Goal: Ask a question: Seek information or help from site administrators or community

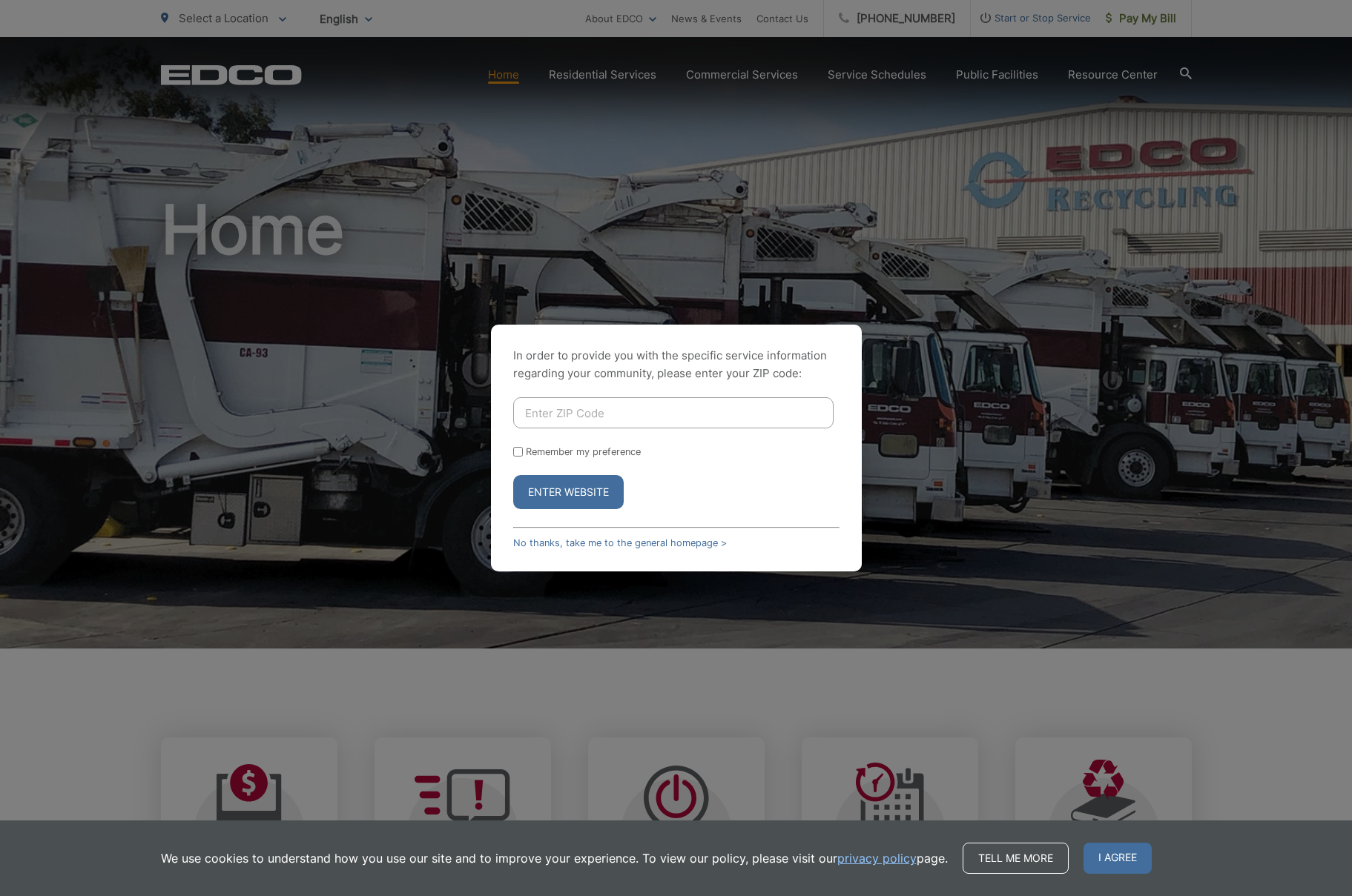
click at [646, 400] on input "Enter ZIP Code" at bounding box center [673, 412] width 320 height 31
type input "90712"
click at [589, 492] on button "Enter Website" at bounding box center [568, 492] width 111 height 34
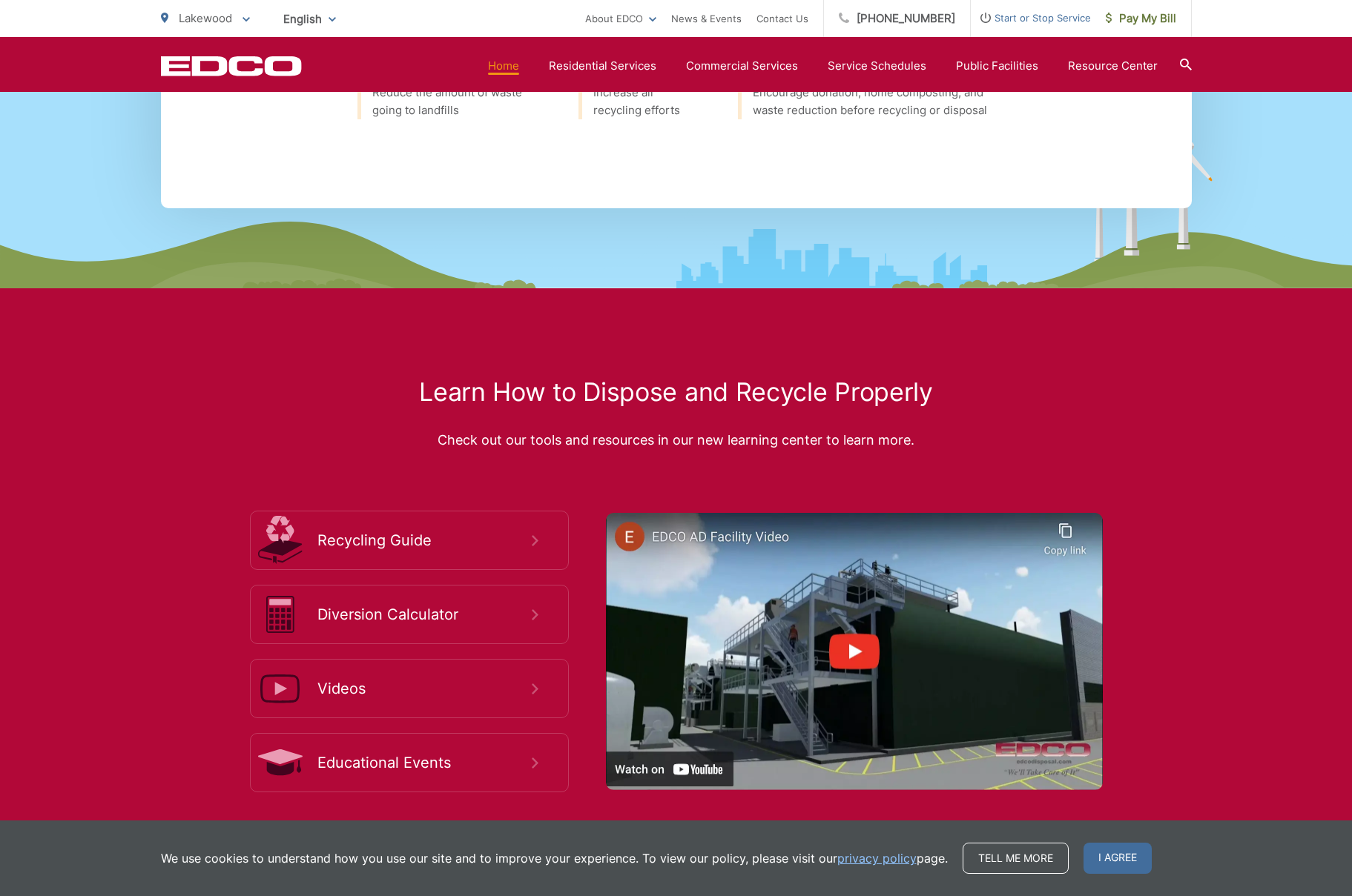
scroll to position [2401, 0]
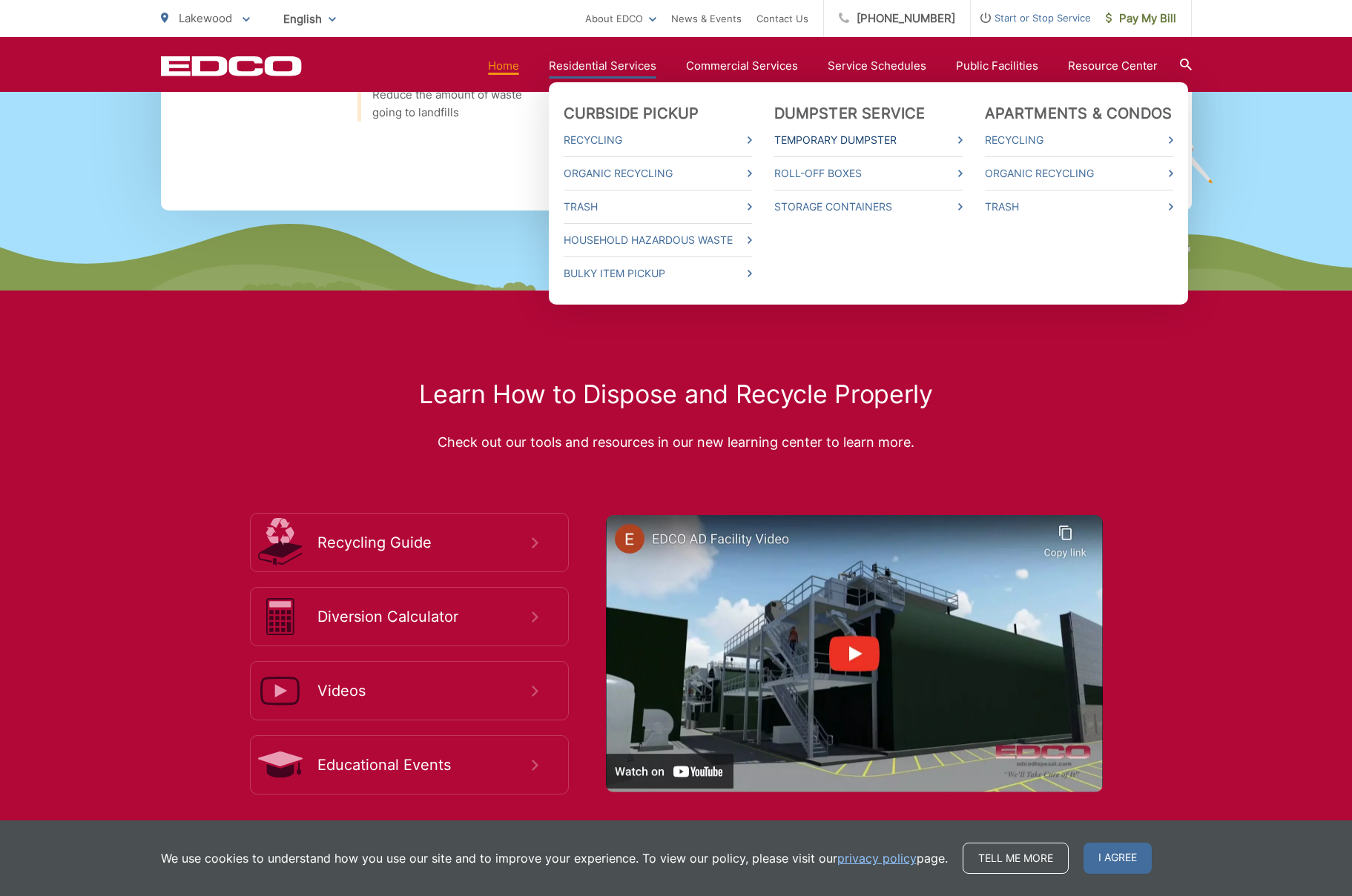
click at [881, 138] on link "Temporary Dumpster" at bounding box center [868, 140] width 189 height 18
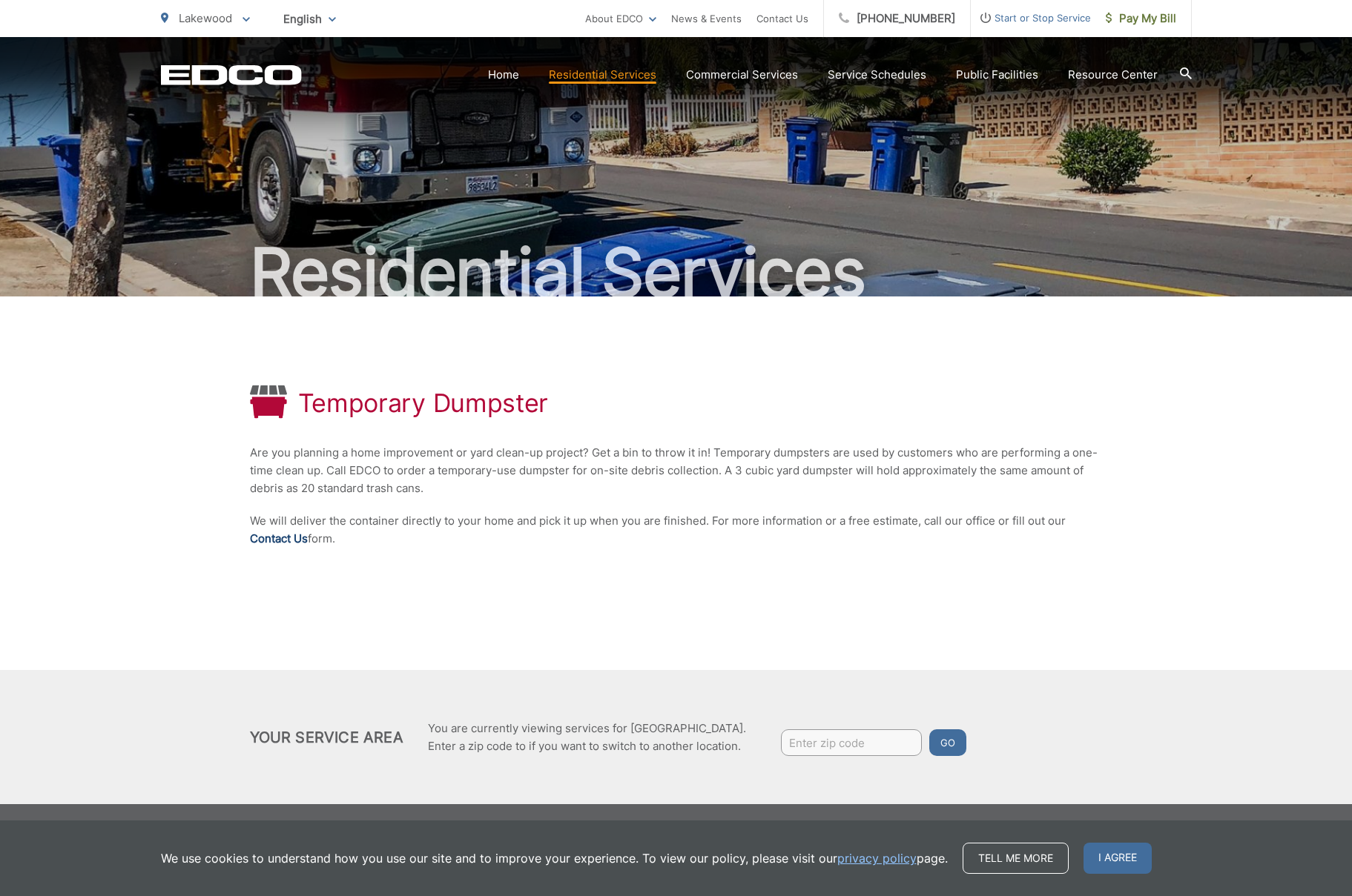
click at [272, 539] on link "Contact Us" at bounding box center [278, 538] width 57 height 18
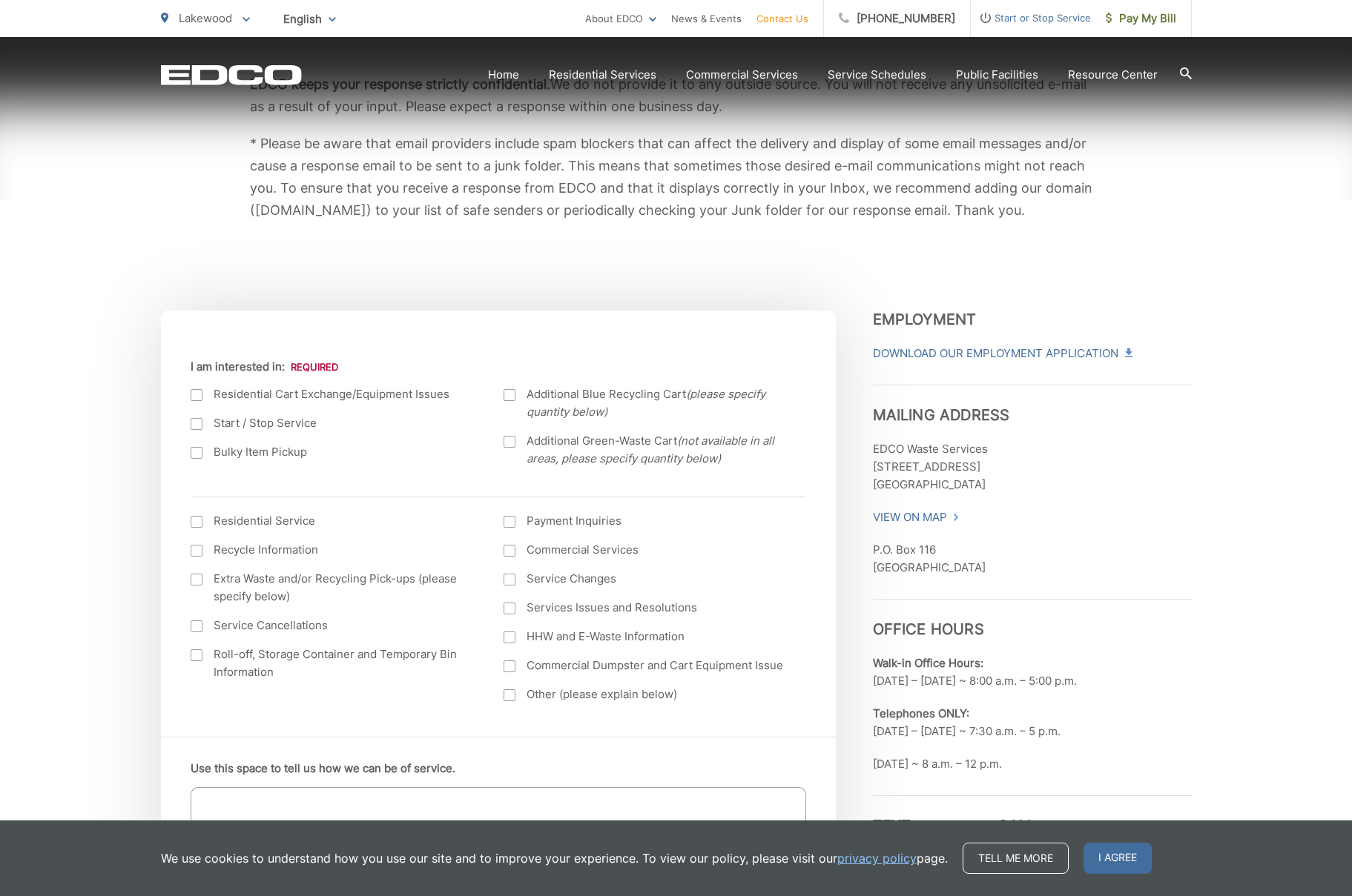
scroll to position [380, 0]
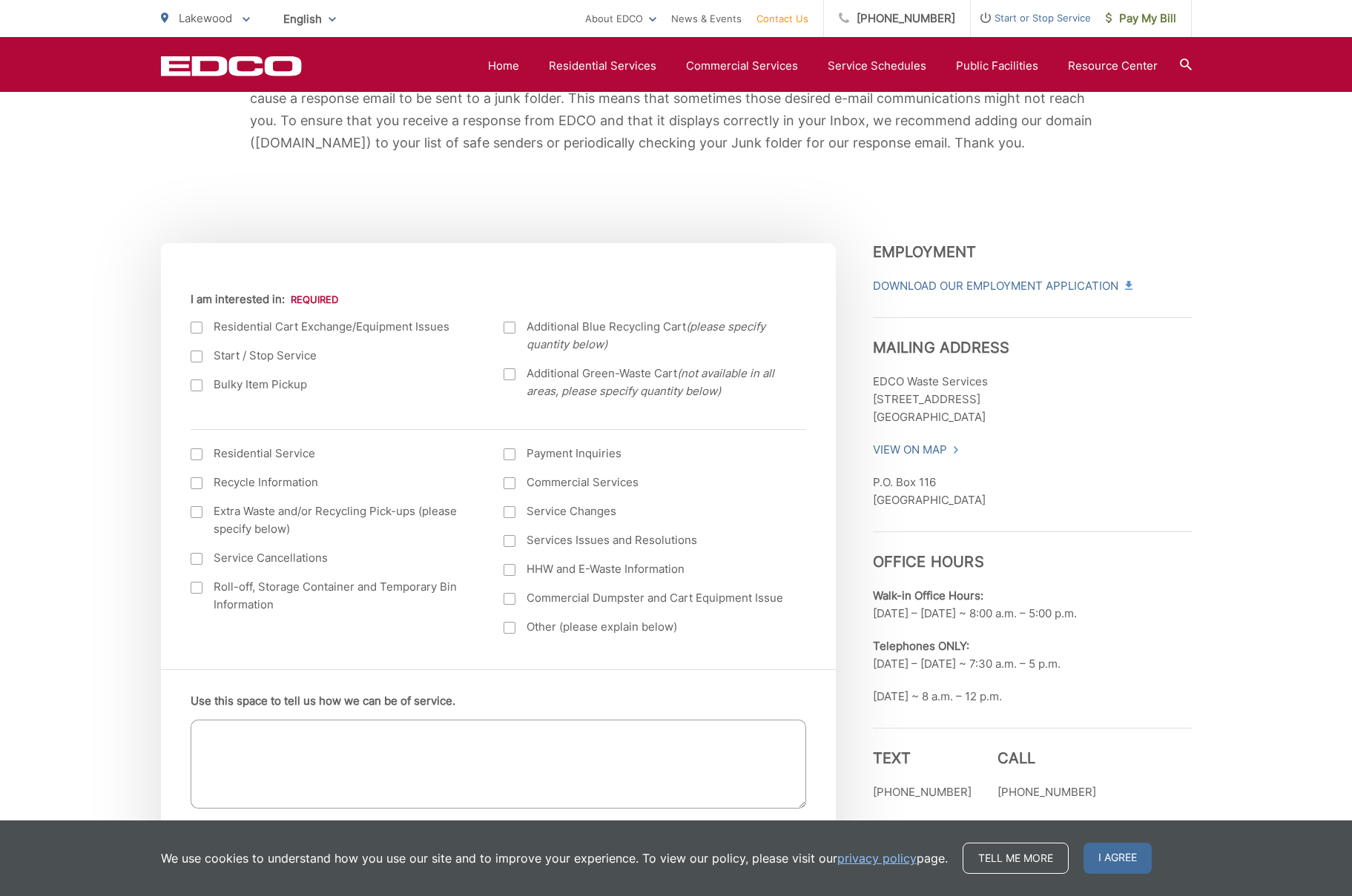
click at [196, 586] on div at bounding box center [196, 587] width 12 height 12
click at [0, 0] on input "Roll-off, Storage Container and Temporary Bin Information" at bounding box center [0, 0] width 0 height 0
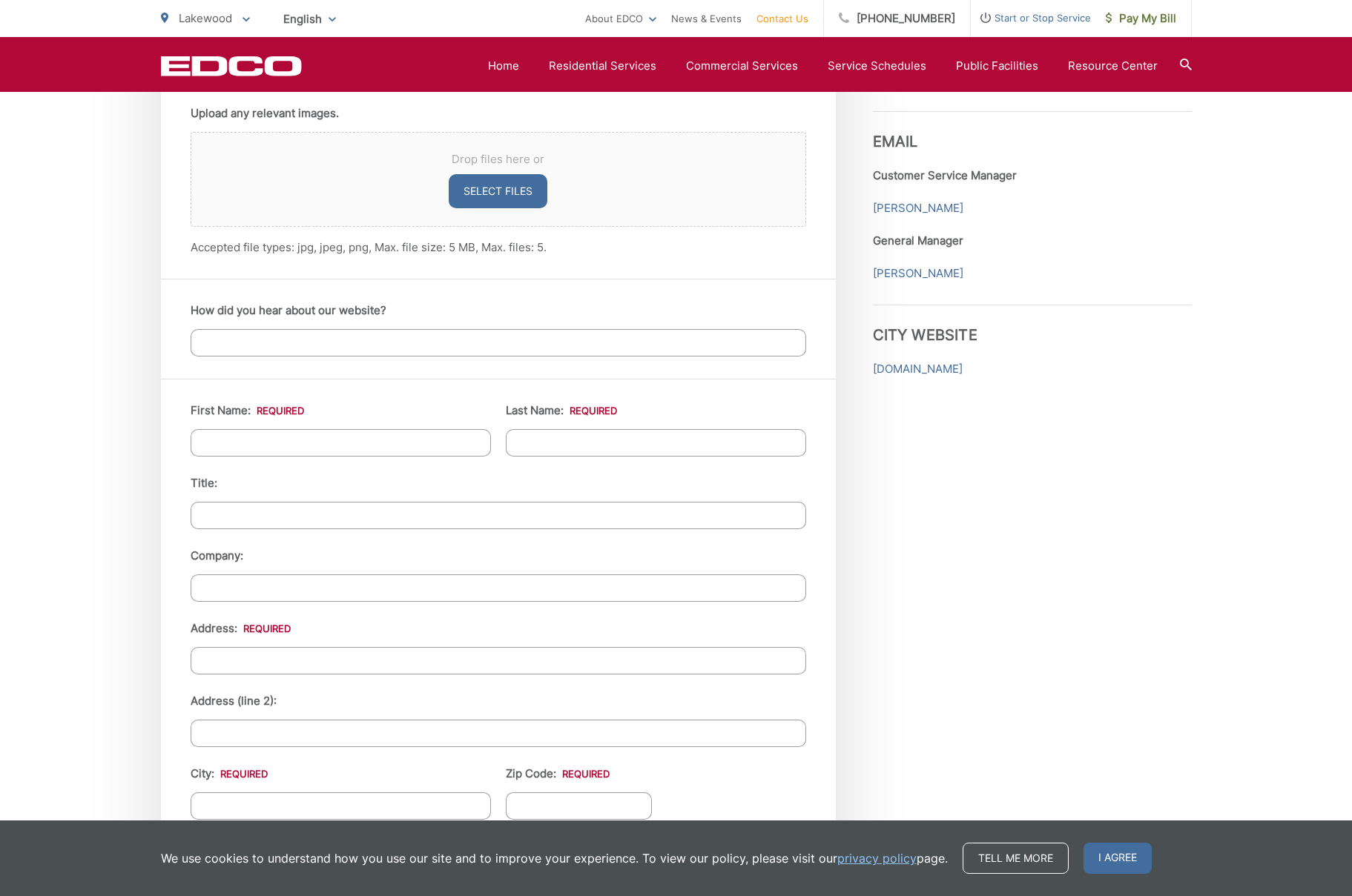
scroll to position [1100, 0]
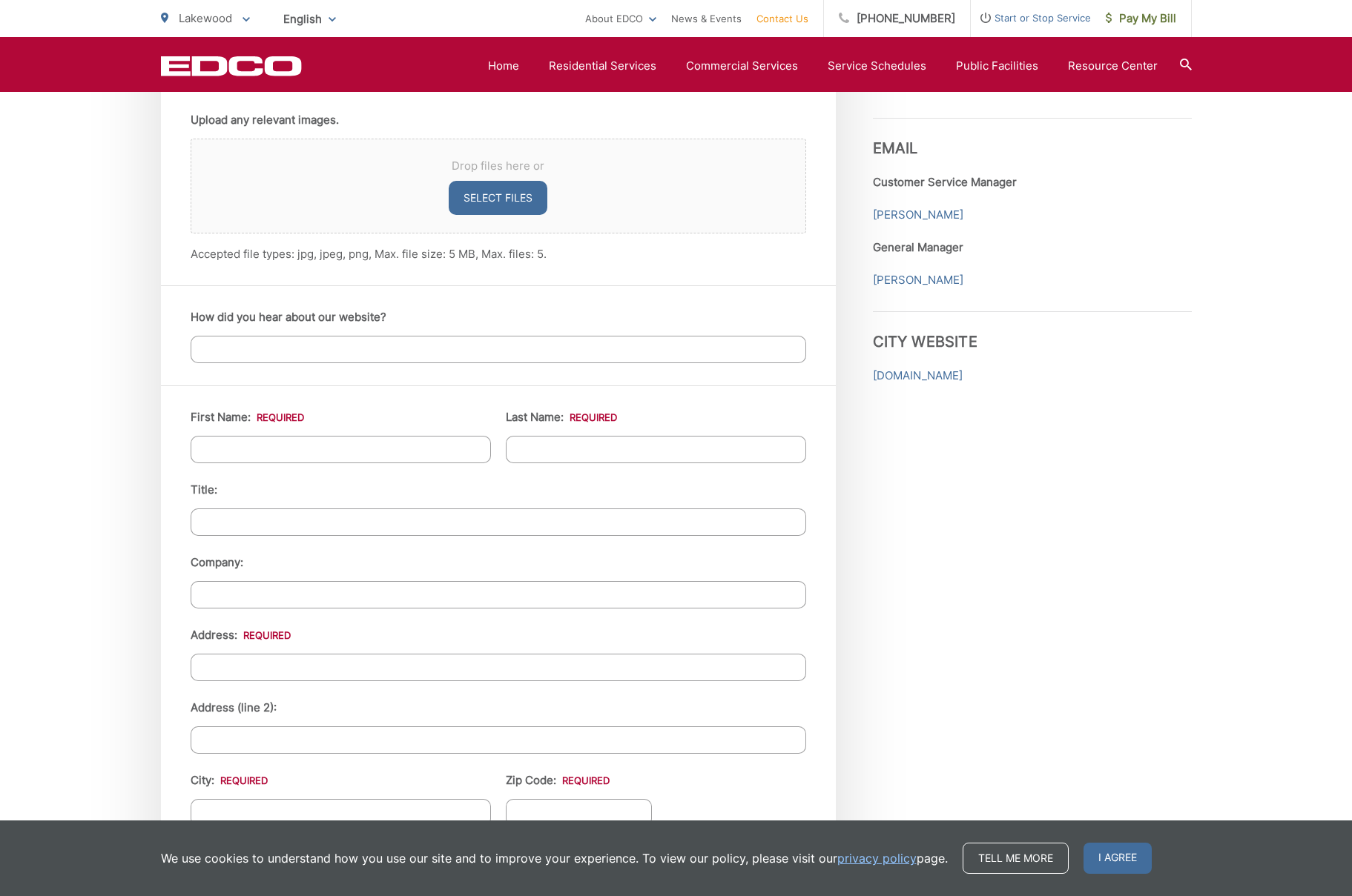
click at [270, 444] on input "First Name: *" at bounding box center [341, 449] width 300 height 27
type input "Todd"
type input "Heiss"
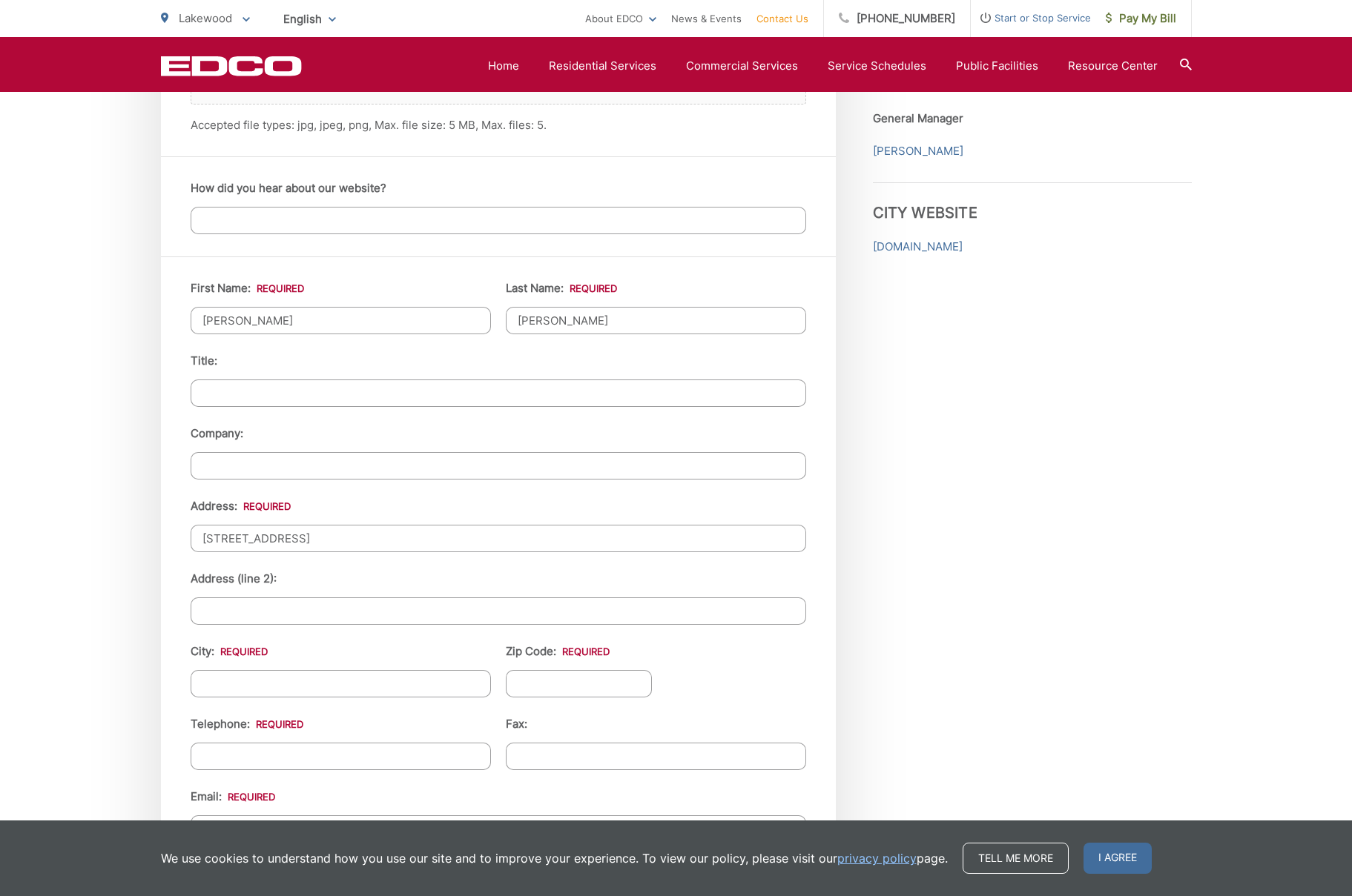
scroll to position [1230, 0]
type input "3614 Centralia St"
click at [234, 688] on input "City: *" at bounding box center [341, 683] width 300 height 27
type input "Lakewood"
type input "90712"
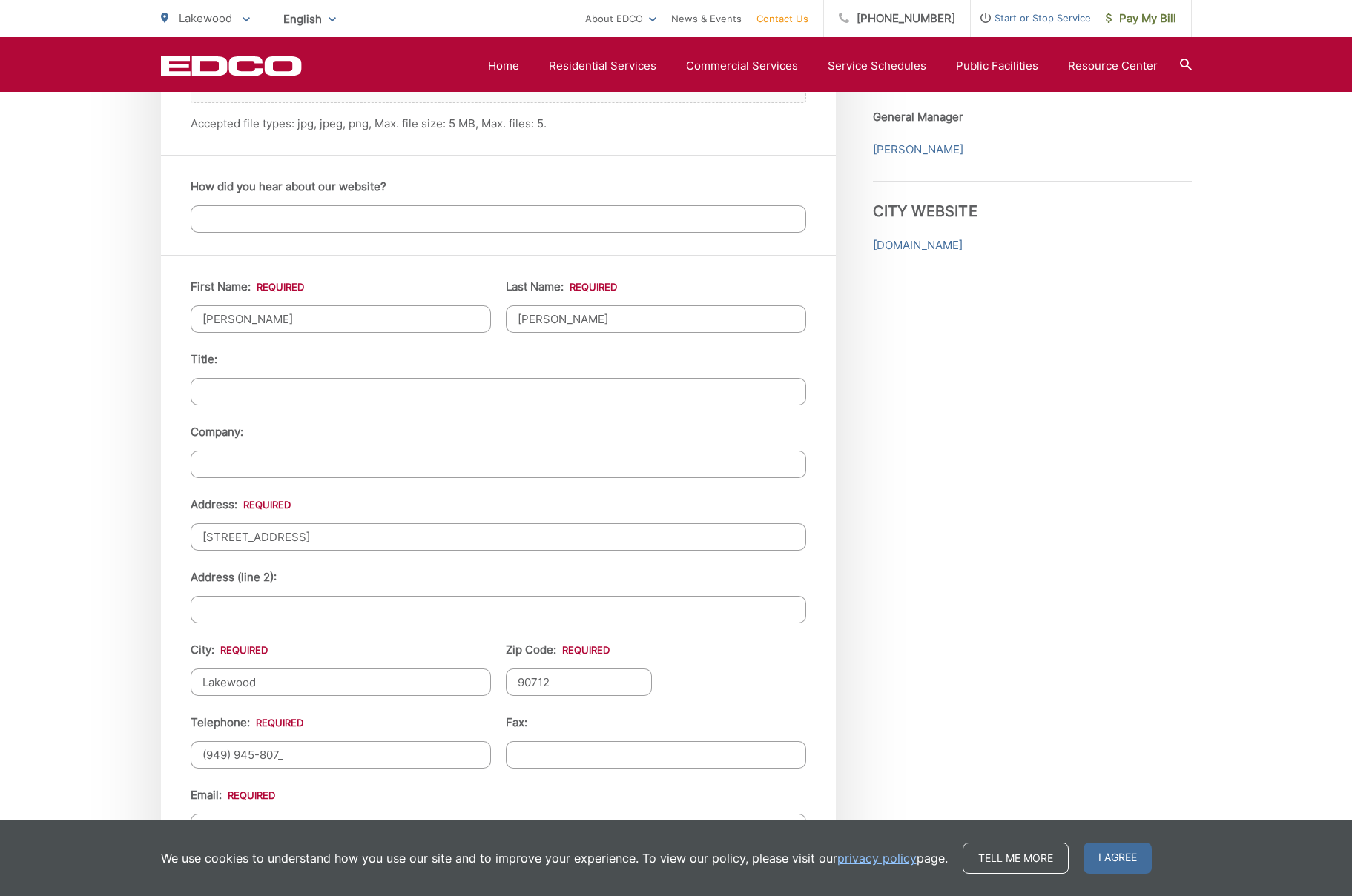
type input "(949) 945-8070"
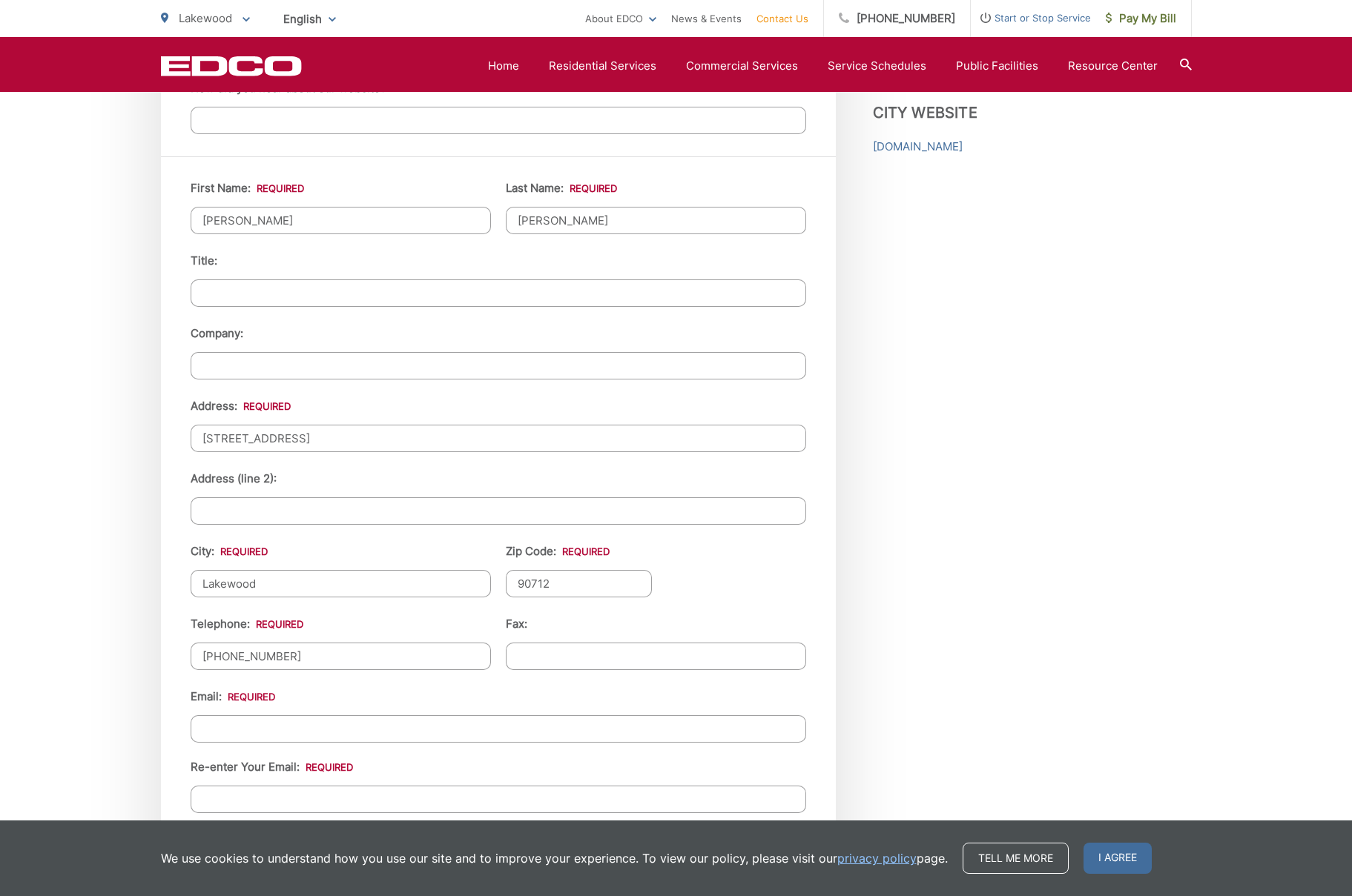
scroll to position [1336, 0]
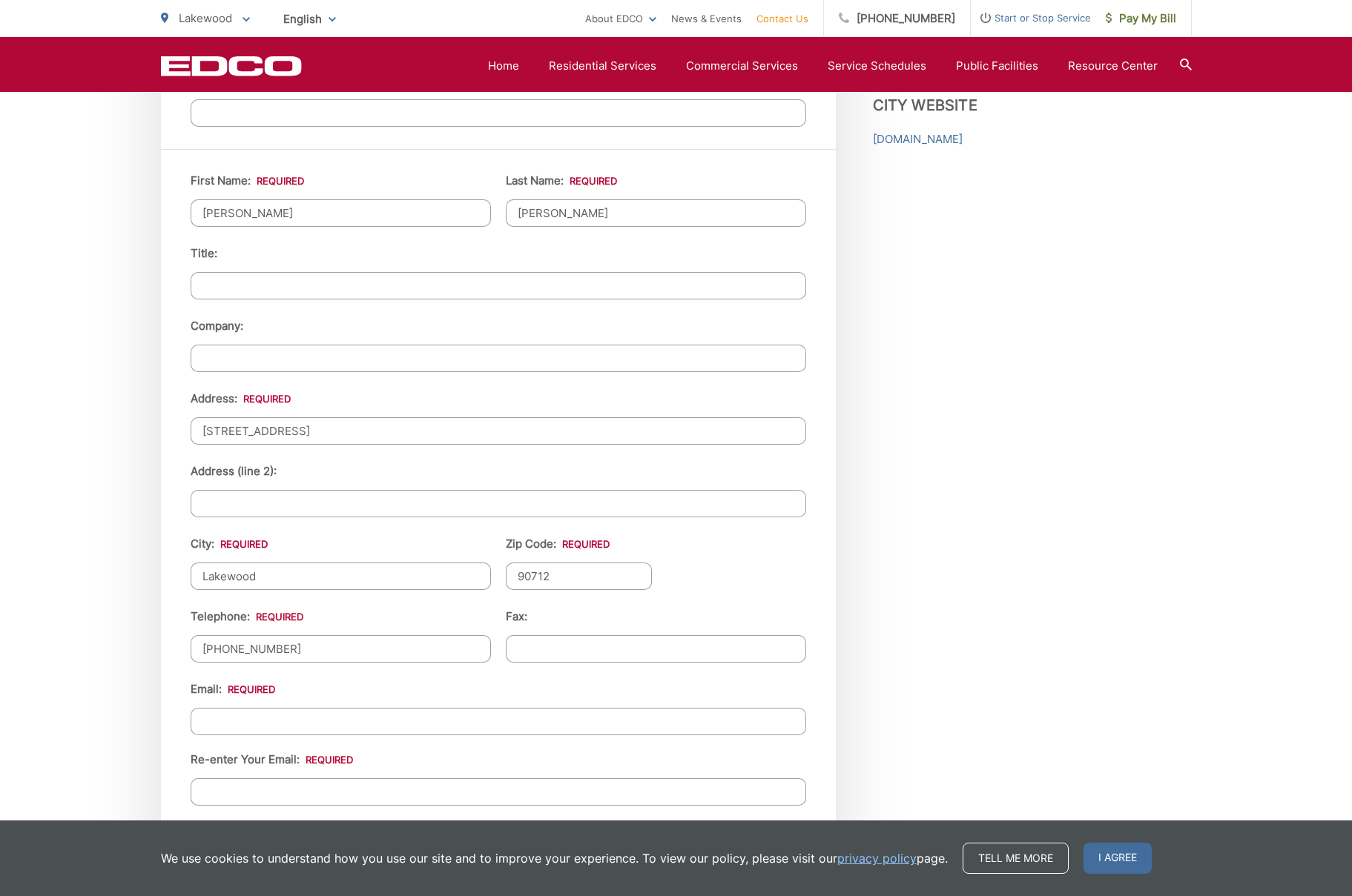
click at [255, 719] on input "Email *" at bounding box center [498, 721] width 615 height 27
type input "toddheiss@gmail.com"
click at [250, 785] on input "Re-enter Your Email:" at bounding box center [498, 791] width 615 height 27
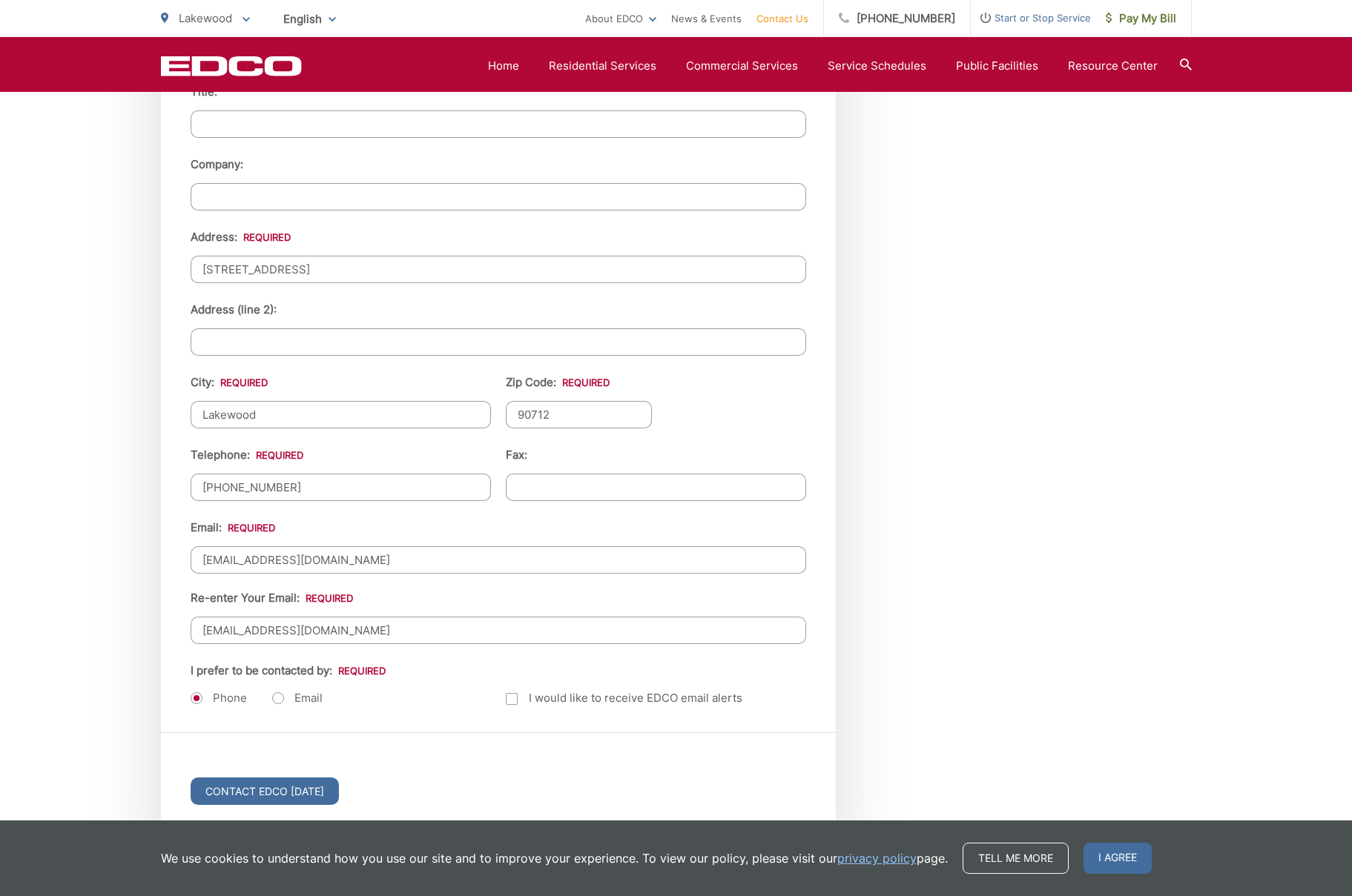
scroll to position [1499, 0]
type input "toddheiss@gmail.com"
click at [275, 700] on label "Email" at bounding box center [297, 697] width 51 height 15
radio input "true"
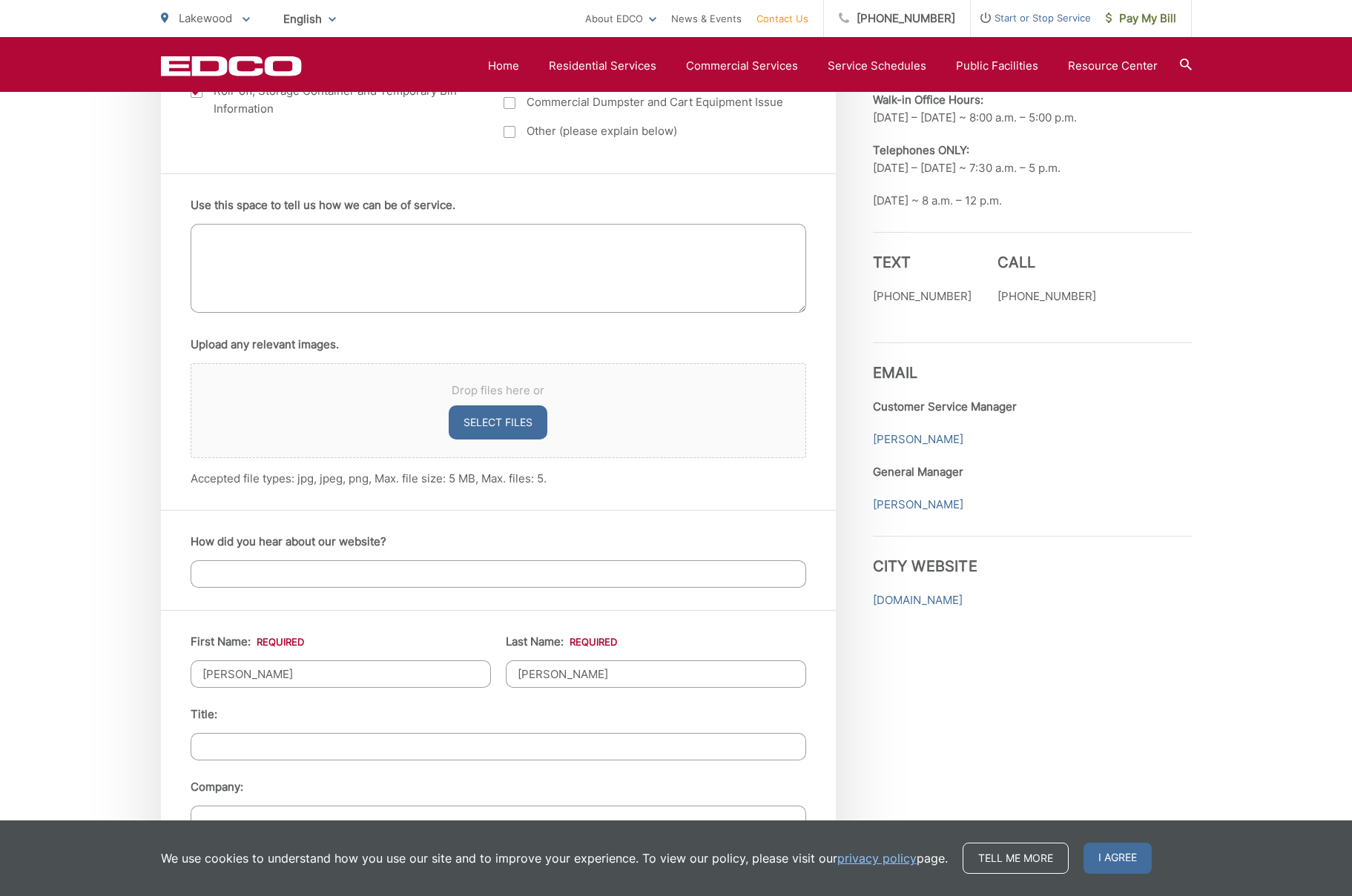
scroll to position [875, 0]
click at [275, 580] on input "How did you hear about our website?" at bounding box center [498, 574] width 615 height 27
type input "Existing Customer"
click at [307, 242] on textarea "Use this space to tell us how we can be of service." at bounding box center [498, 269] width 615 height 89
drag, startPoint x: 445, startPoint y: 242, endPoint x: 451, endPoint y: 268, distance: 26.7
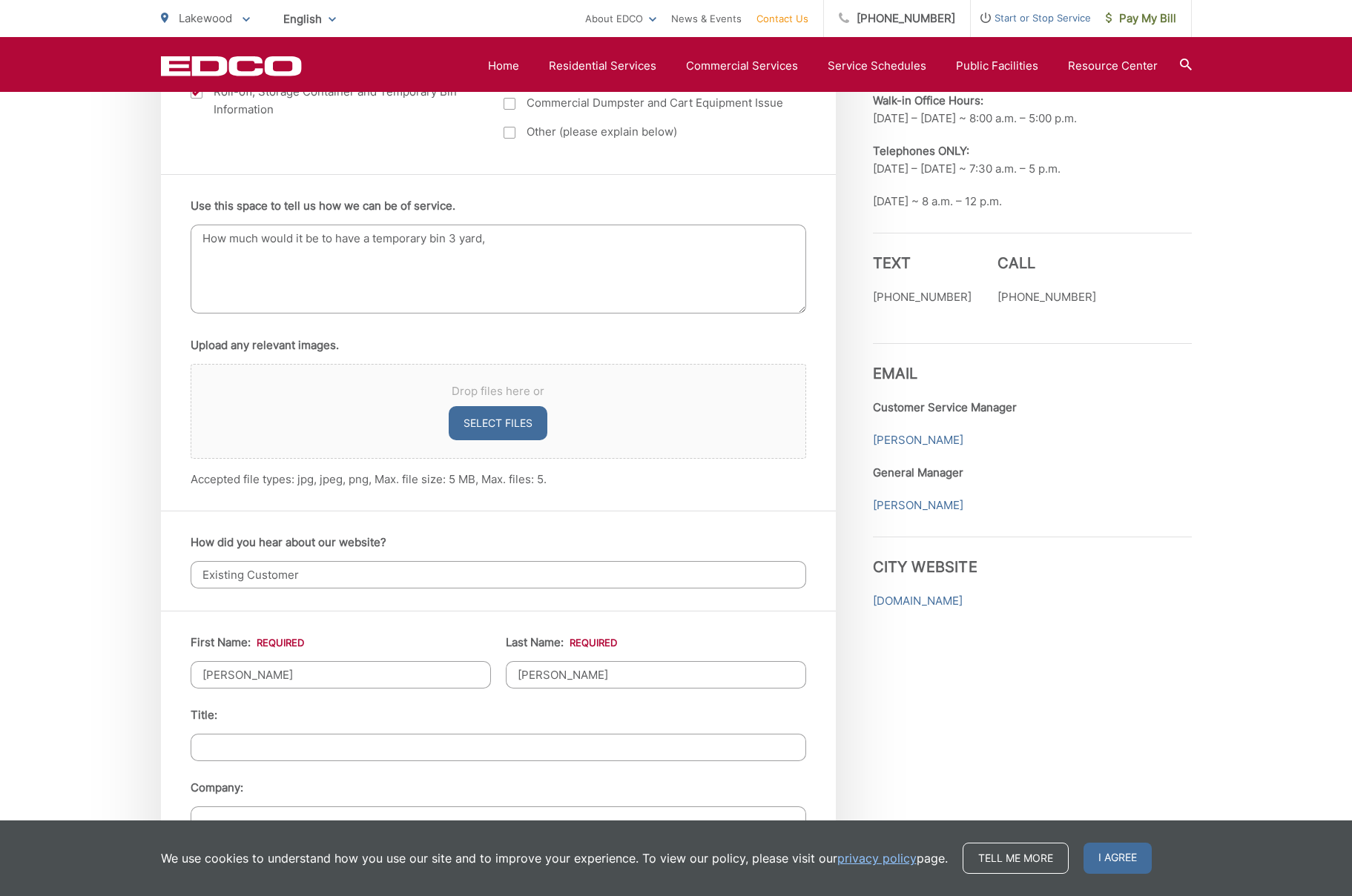
click at [445, 243] on textarea "How much would it be to have a temporary bin 3 yard," at bounding box center [498, 269] width 615 height 89
click at [432, 243] on textarea "How much would it be to have a temporary bin 3 yard," at bounding box center [498, 269] width 615 height 89
click at [536, 244] on textarea "How much would it be to have a temporary 3 yard bin 3 yard," at bounding box center [498, 269] width 615 height 89
click at [598, 240] on textarea "How much would it be to have a temporary 3 yard bin for 2 weeks with only one p…" at bounding box center [498, 269] width 615 height 89
click at [453, 281] on textarea "How much would it be to have a temporary 3 yard bin for 2 weeks with one pick u…" at bounding box center [498, 269] width 615 height 89
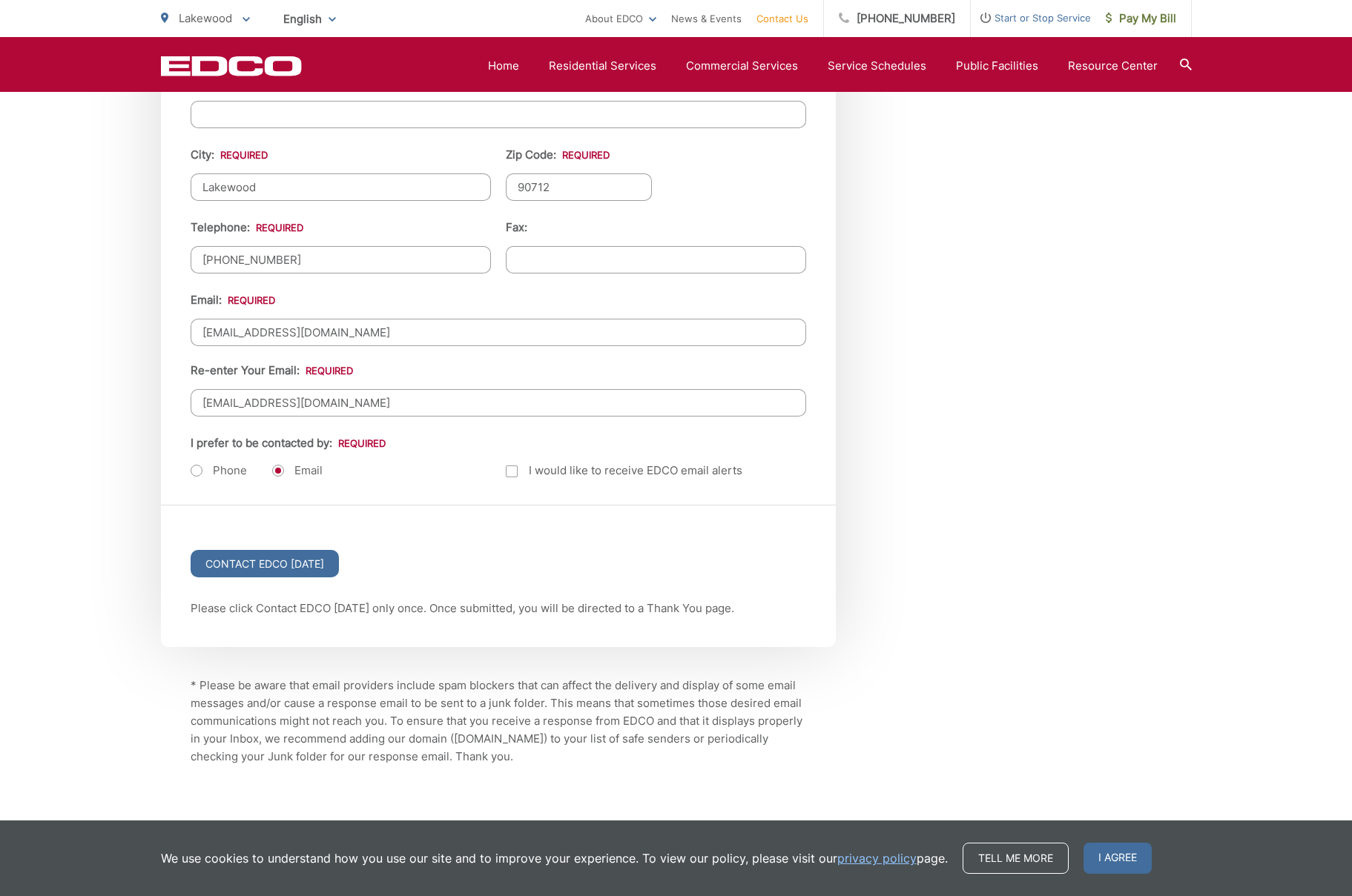
scroll to position [1726, 0]
type textarea "How much would it be to have a temporary 3 yard bin for 2 weeks with one pick u…"
click at [296, 562] on input "Contact EDCO Today" at bounding box center [264, 562] width 148 height 27
